Goal: Information Seeking & Learning: Understand process/instructions

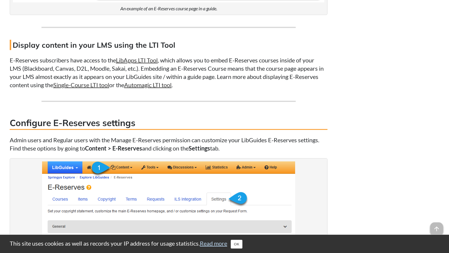
scroll to position [1618, 0]
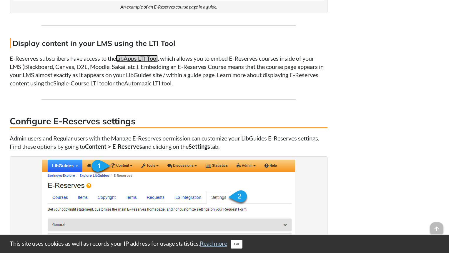
click at [132, 57] on link "LibApps LTI Tool" at bounding box center [137, 58] width 42 height 7
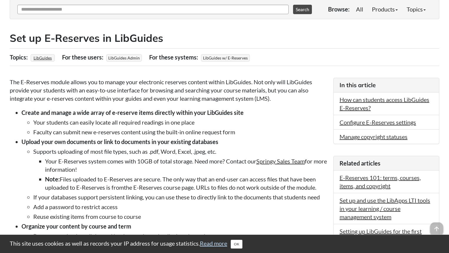
scroll to position [88, 0]
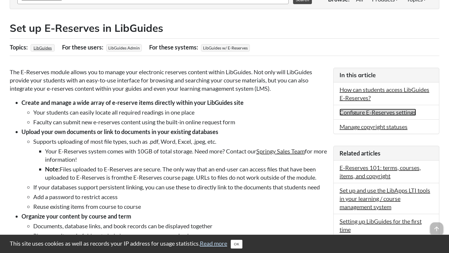
click at [368, 114] on link "Configure E-Reserves settings" at bounding box center [378, 112] width 77 height 7
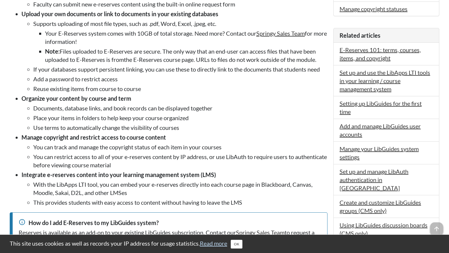
scroll to position [59, 0]
